Goal: Navigation & Orientation: Find specific page/section

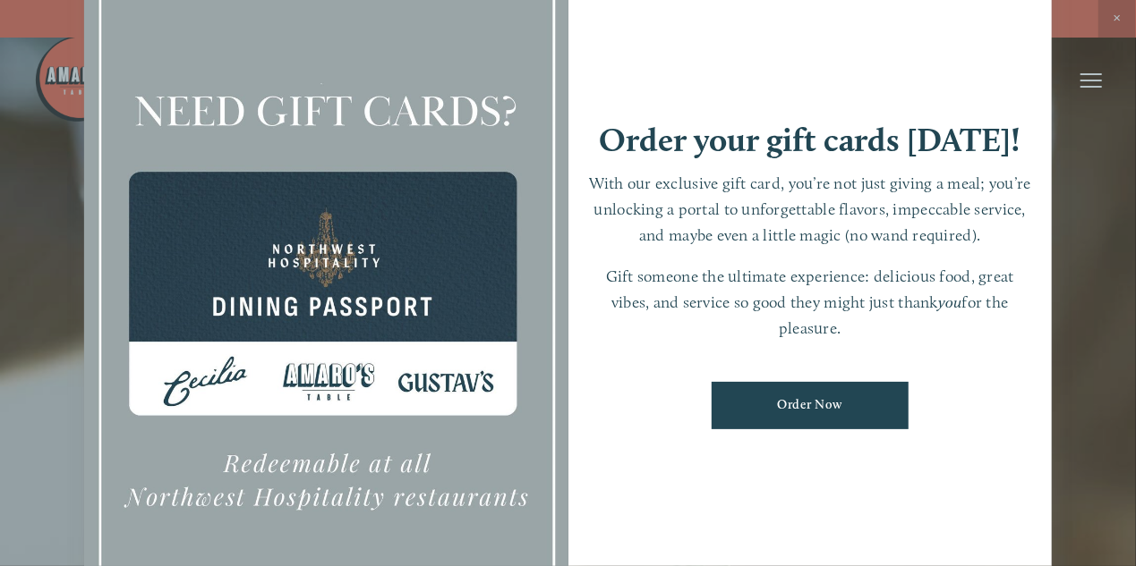
click at [1116, 25] on div at bounding box center [568, 283] width 1136 height 566
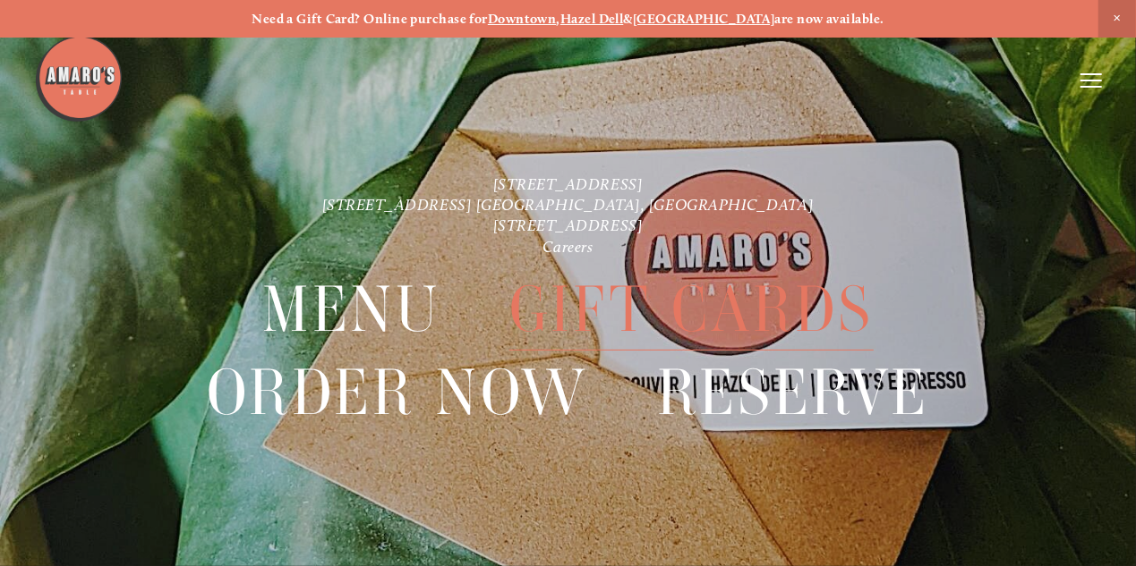
scroll to position [37, 0]
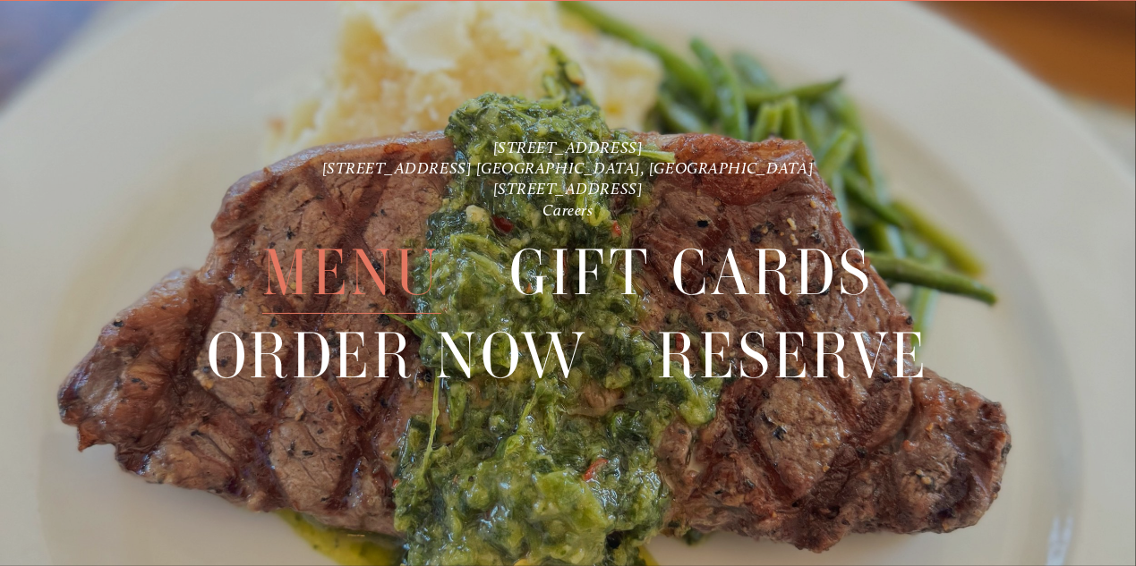
click at [341, 271] on span "Menu" at bounding box center [351, 273] width 178 height 82
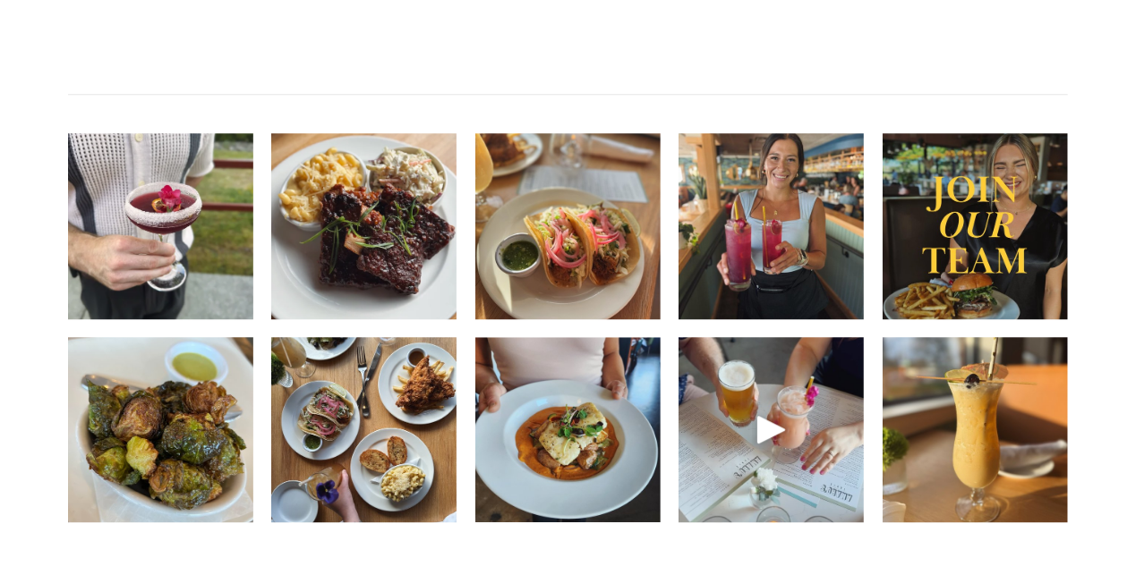
scroll to position [2302, 0]
click at [782, 243] on img at bounding box center [770, 227] width 185 height 232
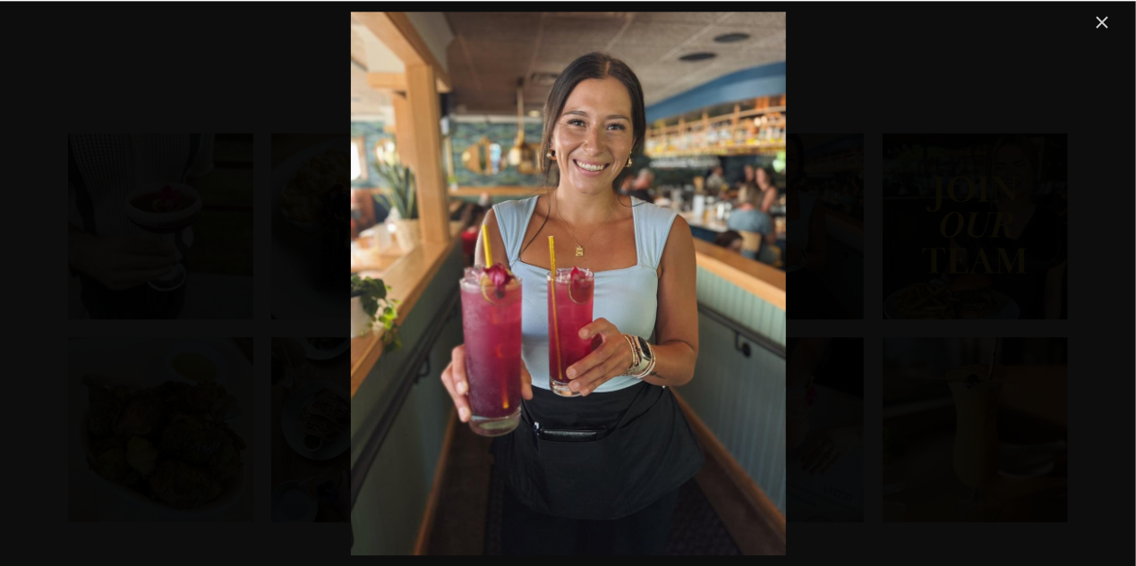
click at [1094, 23] on link "Close" at bounding box center [1102, 22] width 21 height 21
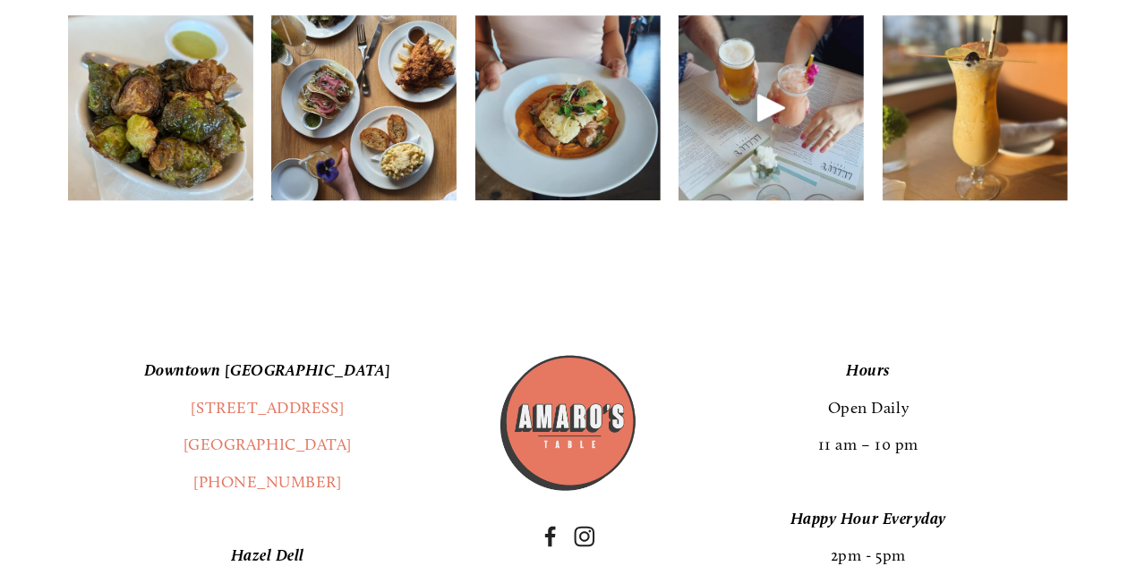
scroll to position [2638, 0]
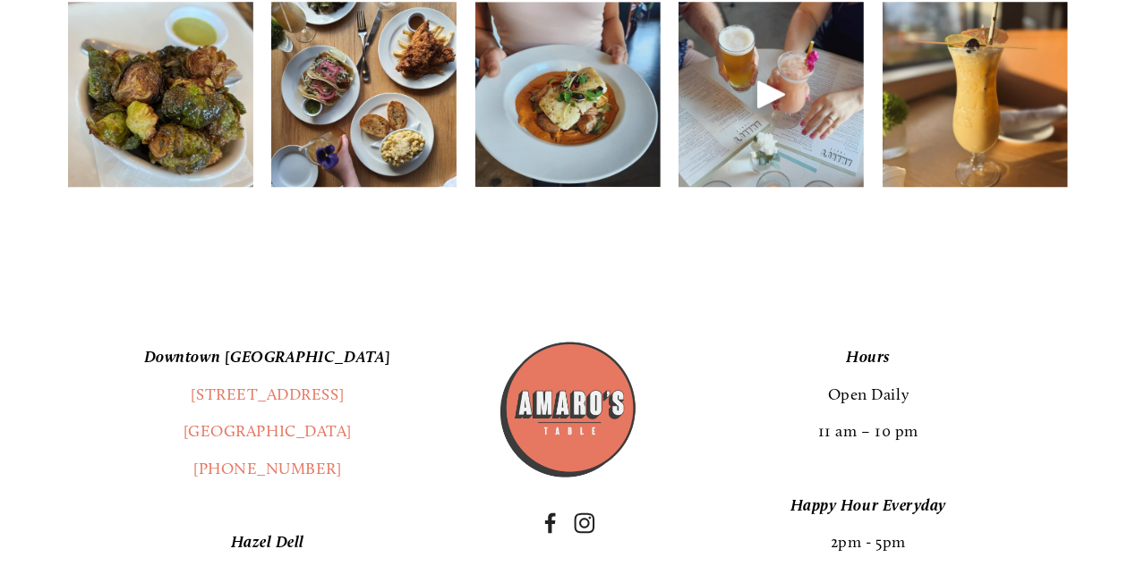
click at [606, 152] on img at bounding box center [567, 95] width 185 height 186
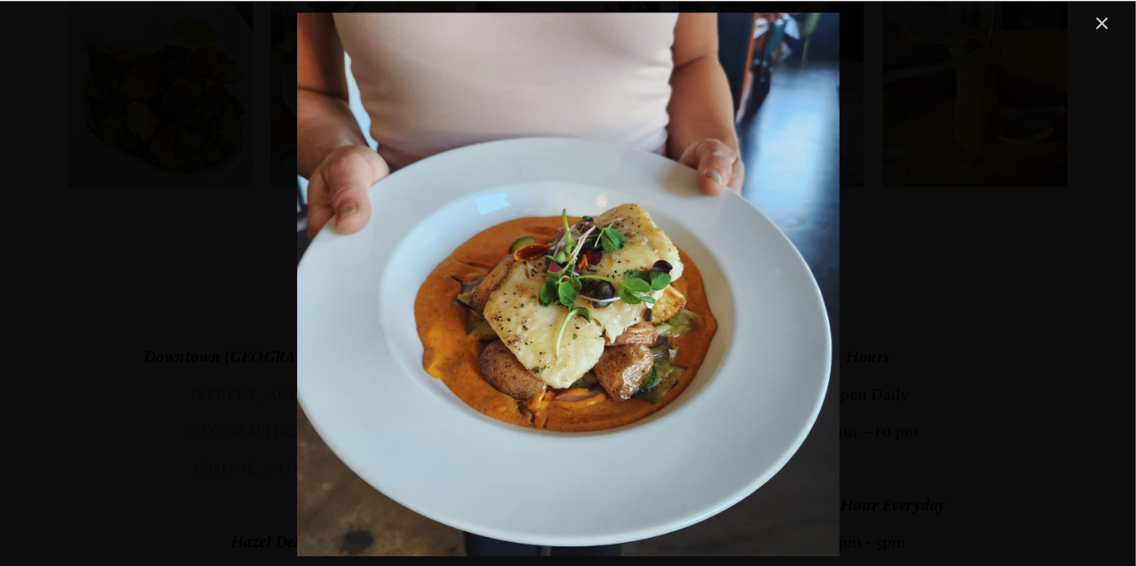
click at [1102, 23] on link "Close" at bounding box center [1102, 23] width 21 height 21
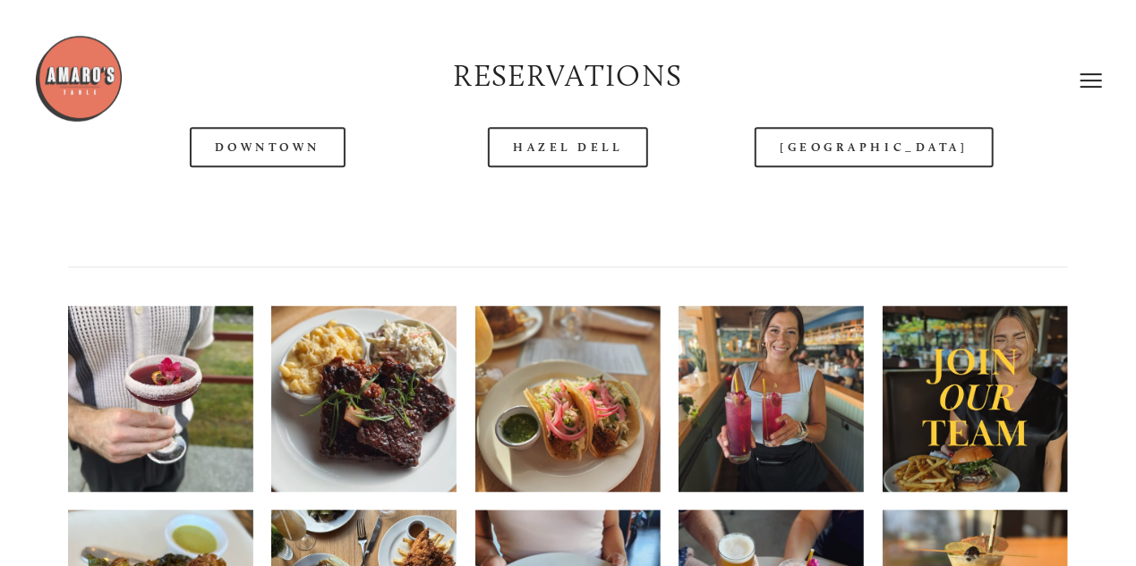
scroll to position [2126, 0]
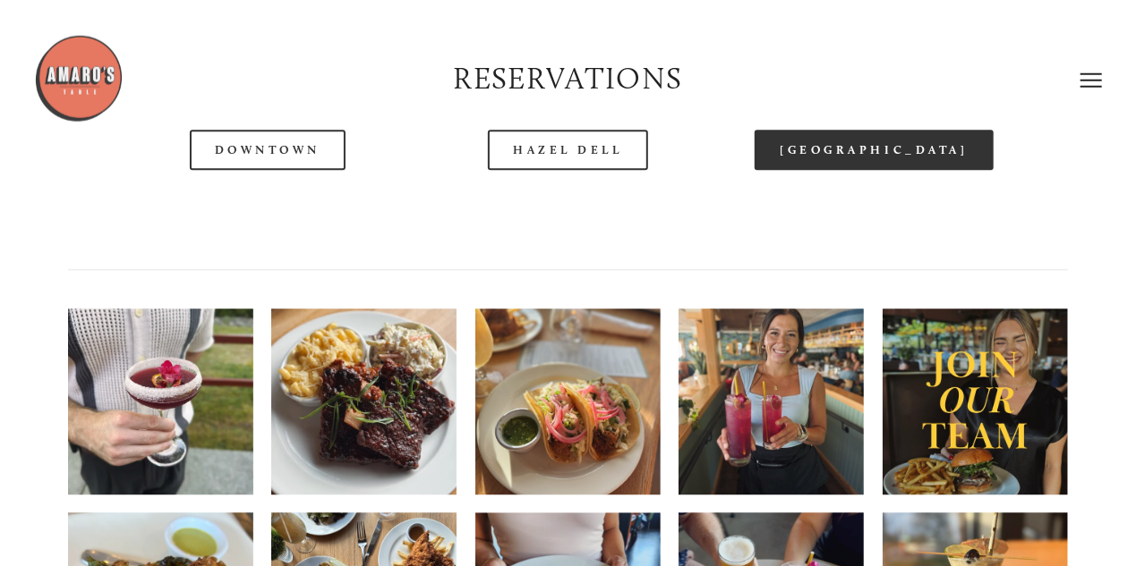
click at [836, 171] on link "[GEOGRAPHIC_DATA]" at bounding box center [873, 151] width 238 height 40
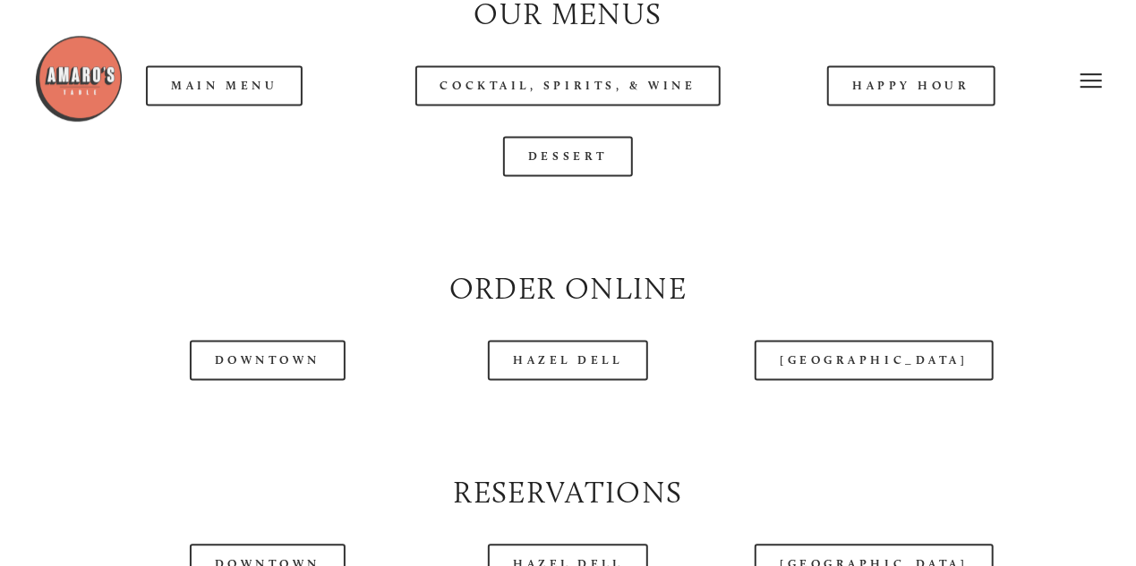
scroll to position [1713, 0]
click at [239, 124] on div at bounding box center [521, 80] width 975 height 92
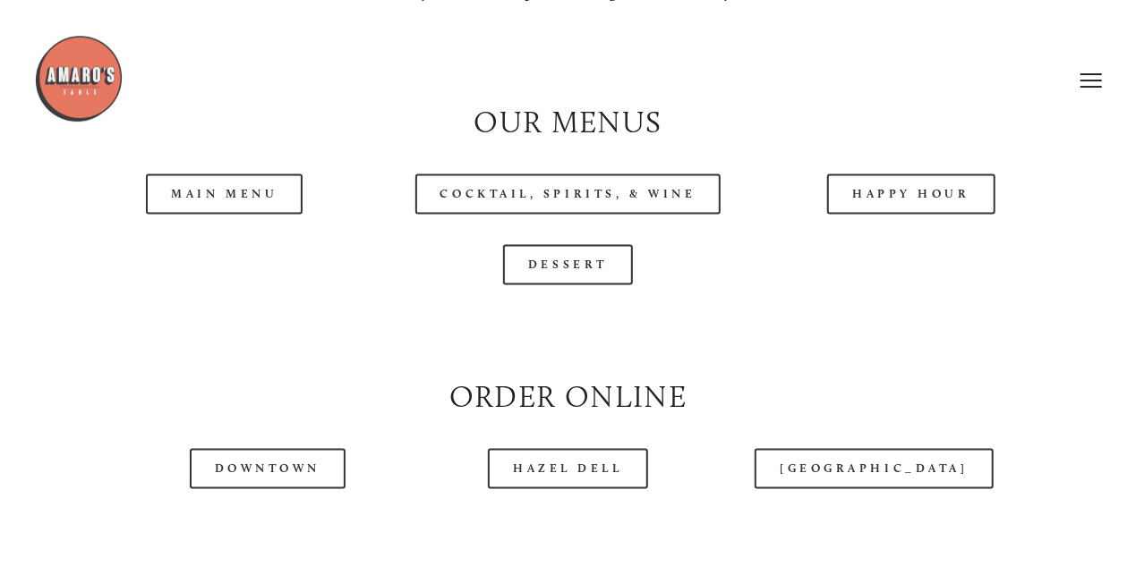
scroll to position [1602, 0]
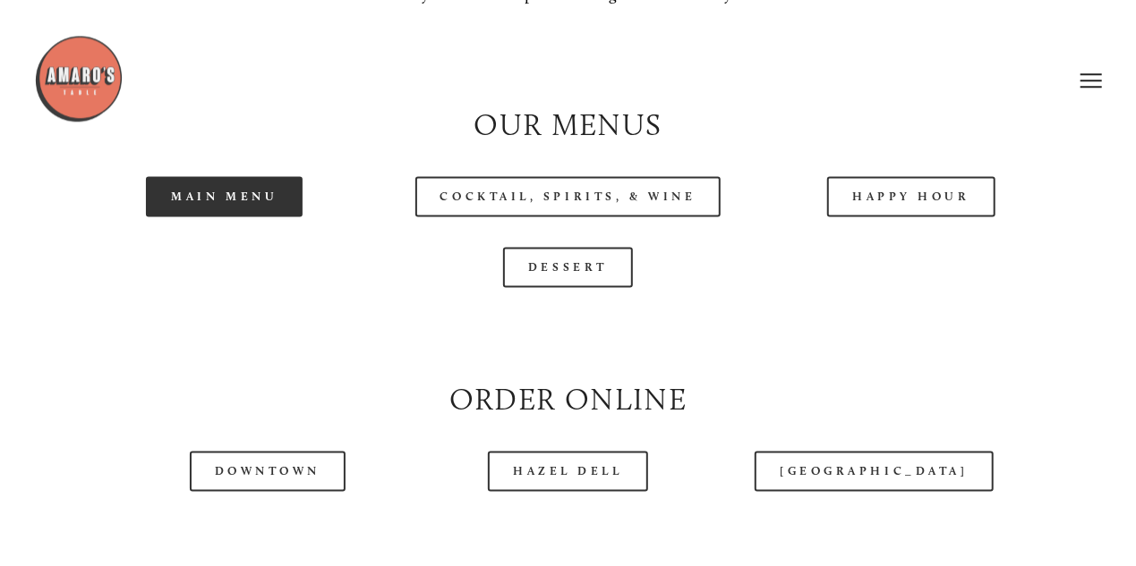
click at [246, 217] on link "Main Menu" at bounding box center [224, 196] width 157 height 40
